Goal: Communication & Community: Answer question/provide support

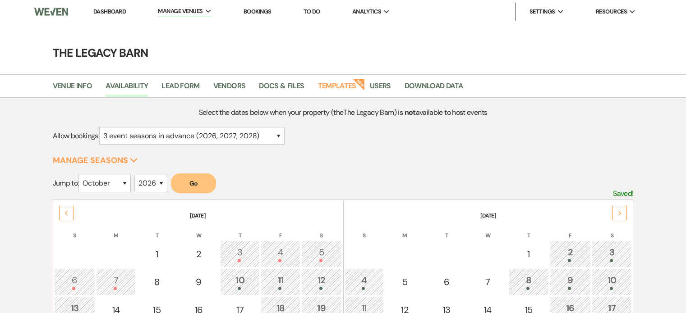
select select "3"
select select "10"
select select "2026"
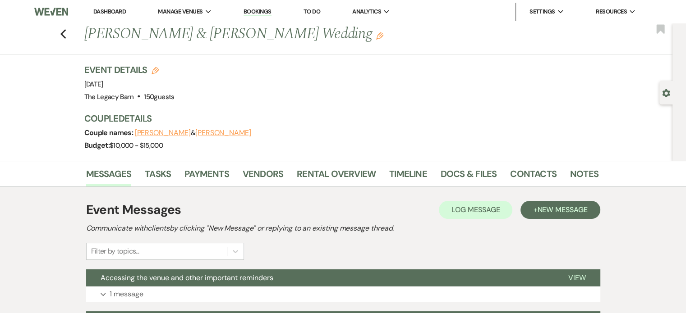
click at [115, 9] on link "Dashboard" at bounding box center [109, 12] width 32 height 8
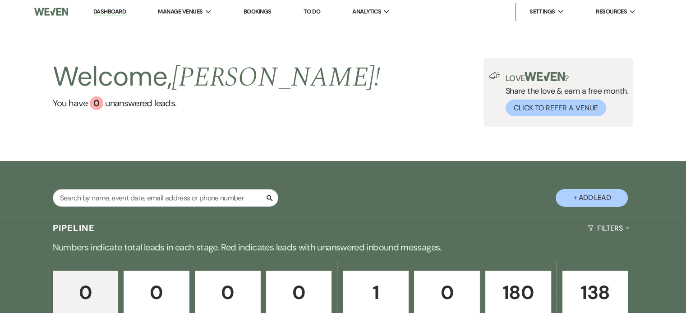
click at [504, 294] on p "180" at bounding box center [518, 293] width 54 height 30
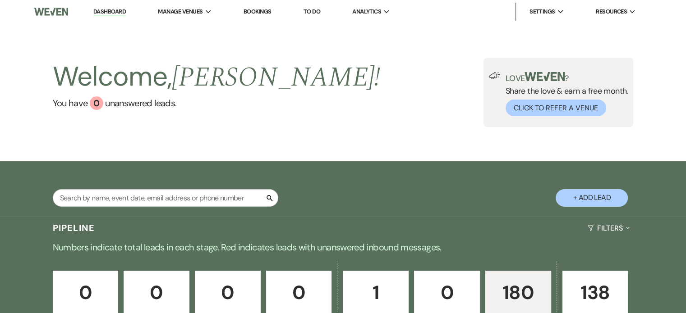
click at [218, 209] on div "Search" at bounding box center [165, 201] width 225 height 25
click at [146, 205] on input "text" at bounding box center [165, 198] width 225 height 18
click at [115, 208] on div "Search" at bounding box center [165, 201] width 225 height 25
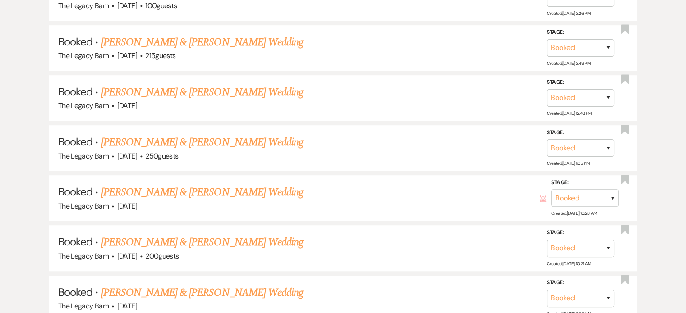
scroll to position [361, 0]
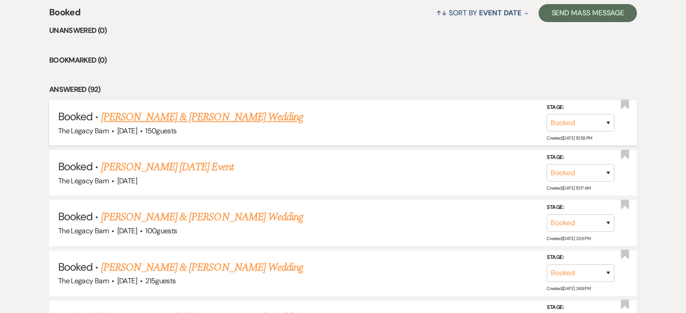
click at [206, 116] on link "Devin Jones & Shannon Doran's Wedding" at bounding box center [202, 117] width 202 height 16
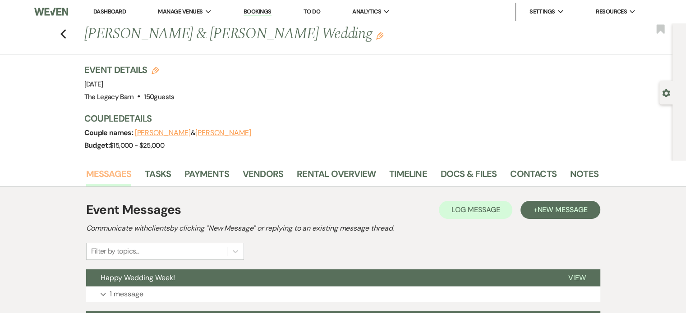
click at [114, 175] on link "Messages" at bounding box center [109, 177] width 46 height 20
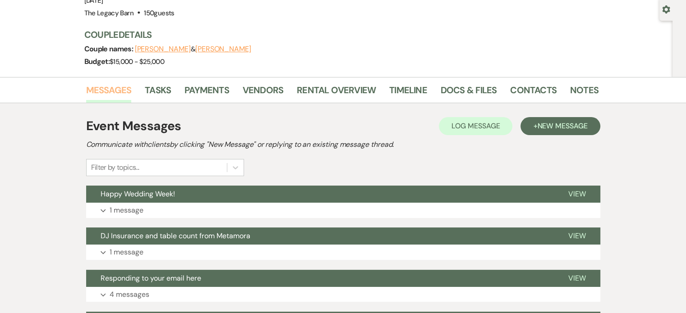
scroll to position [135, 0]
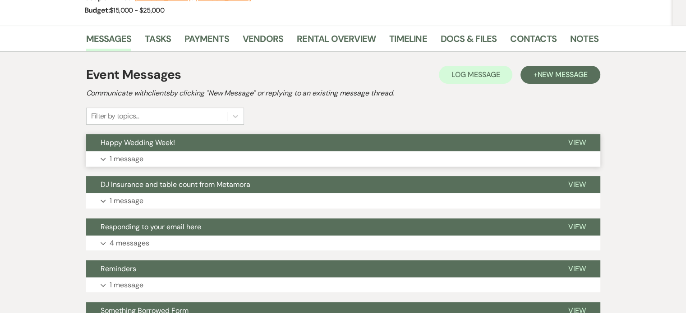
click at [139, 146] on span "Happy Wedding Week!" at bounding box center [138, 142] width 74 height 9
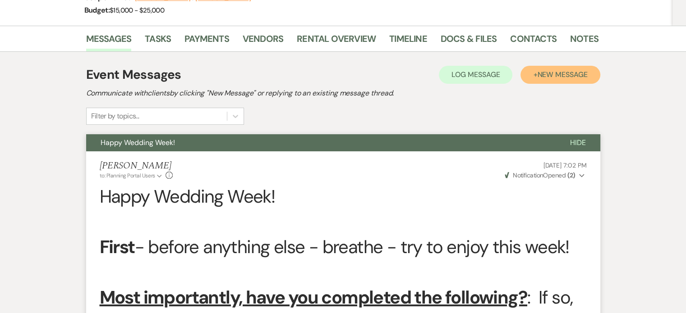
click at [543, 74] on span "New Message" at bounding box center [562, 74] width 50 height 9
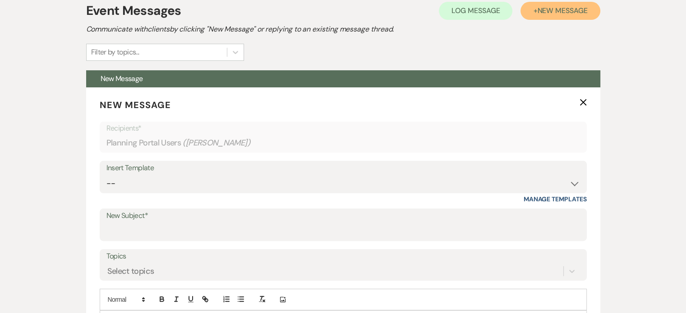
scroll to position [271, 0]
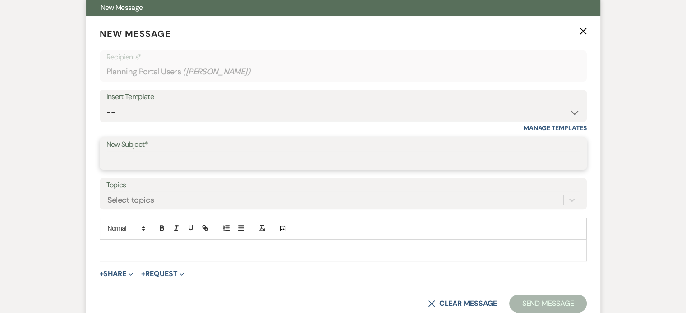
click at [118, 159] on input "New Subject*" at bounding box center [343, 161] width 474 height 18
click at [124, 121] on div "Insert Template -- Documents for Conversion Planning Portal Introduction Initia…" at bounding box center [343, 106] width 487 height 32
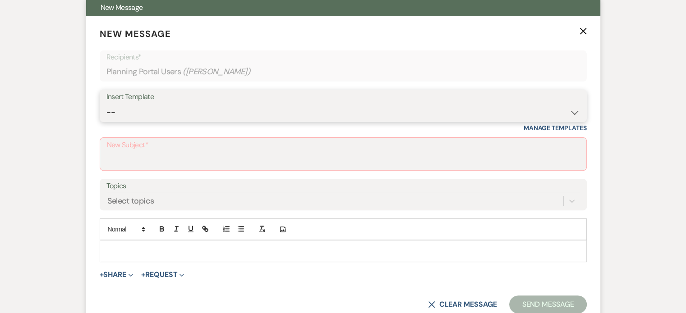
click at [124, 115] on select "-- Documents for Conversion Planning Portal Introduction Initial Inquiry Respon…" at bounding box center [343, 113] width 474 height 18
select select "3949"
click at [106, 104] on select "-- Documents for Conversion Planning Portal Introduction Initial Inquiry Respon…" at bounding box center [343, 113] width 474 height 18
type input "Accessing the venue and other important reminders"
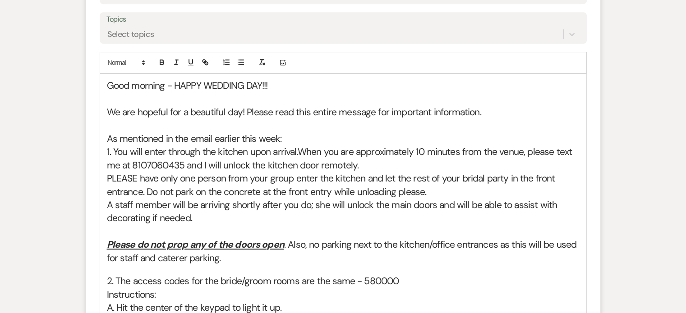
scroll to position [451, 0]
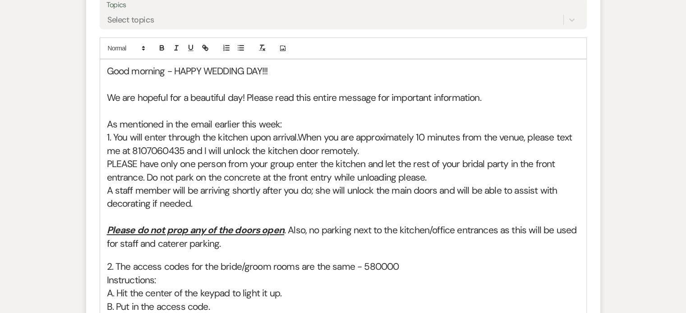
drag, startPoint x: 285, startPoint y: 229, endPoint x: 299, endPoint y: 241, distance: 19.2
click at [300, 241] on h2 "Please do not prop any of the doors open . Also, no parking next to the kitchen…" at bounding box center [343, 237] width 473 height 27
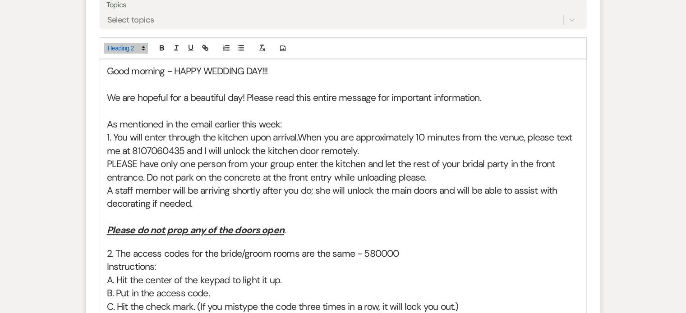
click at [434, 179] on h2 "PLEASE have only one person from your group enter the kitchen and let the rest …" at bounding box center [343, 171] width 473 height 27
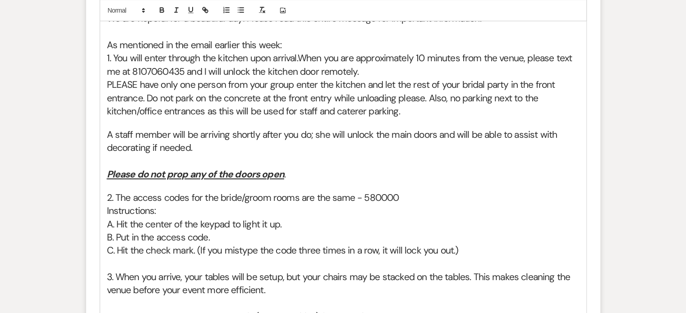
scroll to position [586, 0]
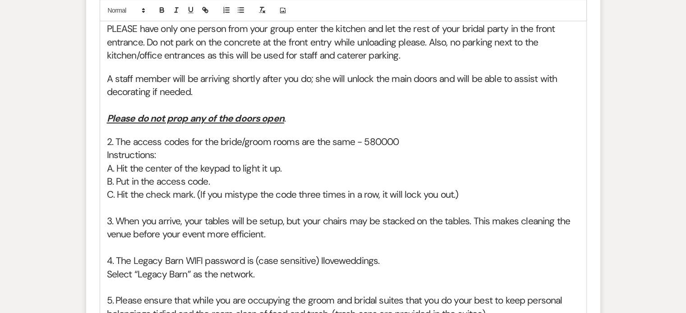
click at [280, 234] on h2 "3. When you arrive, your tables will be setup, but your chairs may be stacked o…" at bounding box center [343, 228] width 473 height 27
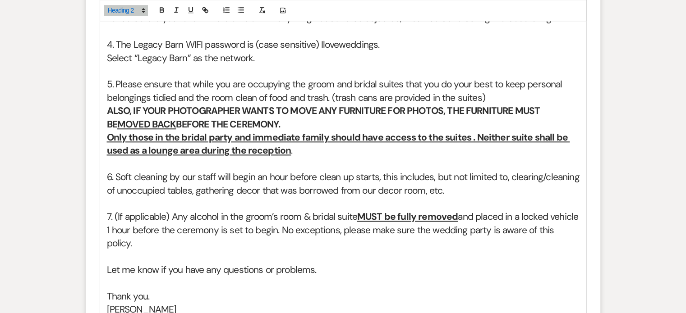
scroll to position [812, 0]
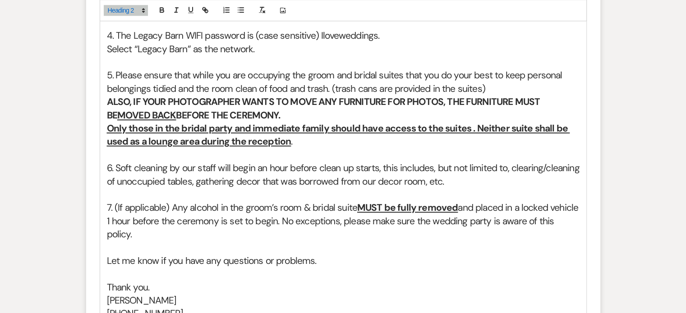
click at [171, 208] on h2 "7. (If applicable) Any alcohol in the groom’s room & bridal suite MUST be fully…" at bounding box center [343, 222] width 473 height 40
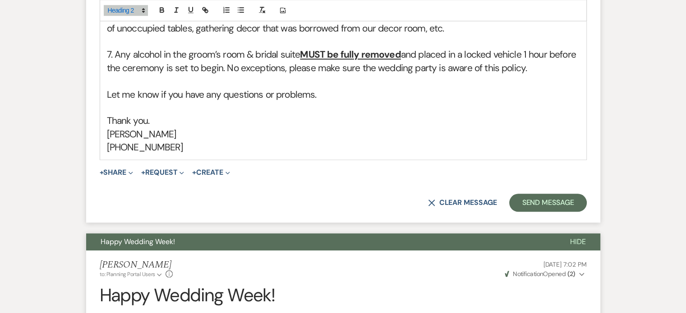
scroll to position [992, 0]
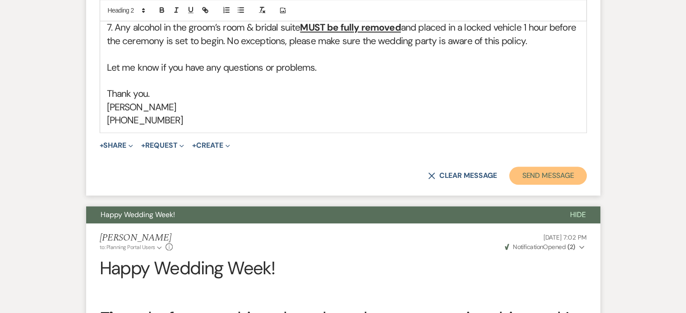
click at [548, 169] on button "Send Message" at bounding box center [547, 176] width 77 height 18
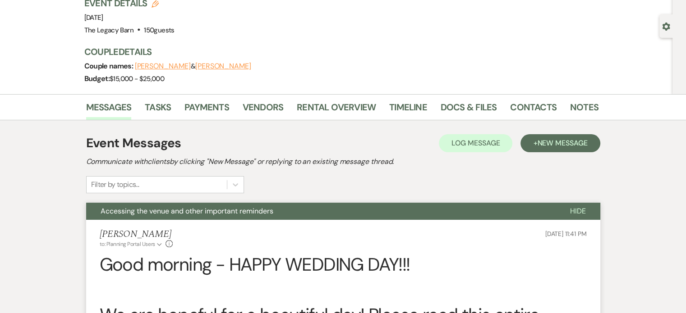
scroll to position [0, 0]
